Goal: Entertainment & Leisure: Browse casually

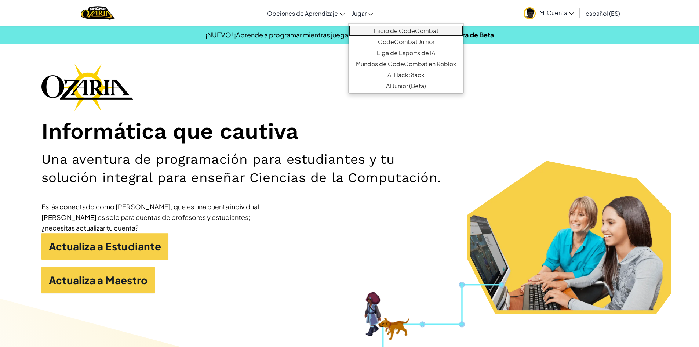
click at [407, 29] on link "Inicio de CodeCombat" at bounding box center [406, 30] width 115 height 11
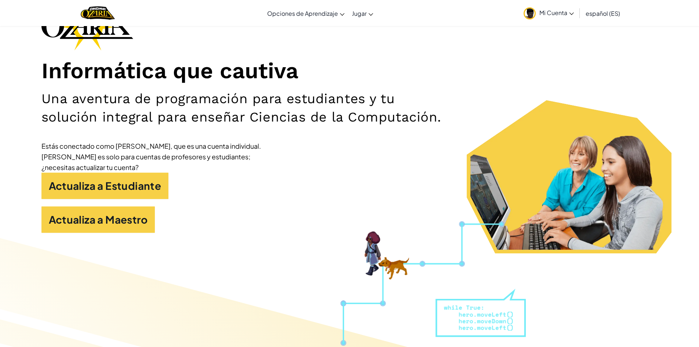
scroll to position [73, 0]
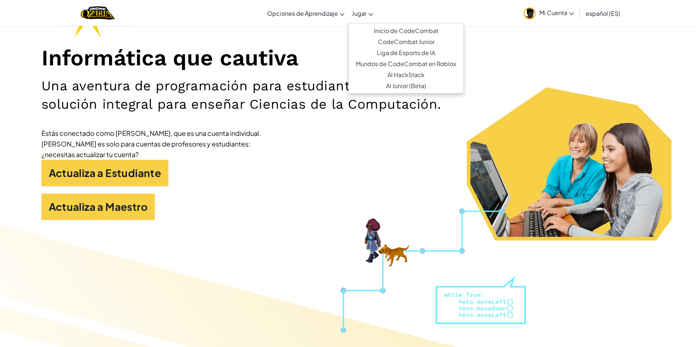
click at [355, 13] on span "Jugar" at bounding box center [359, 14] width 15 height 8
click at [386, 51] on link "Liga de Esports de IA" at bounding box center [406, 52] width 115 height 11
